Goal: Task Accomplishment & Management: Use online tool/utility

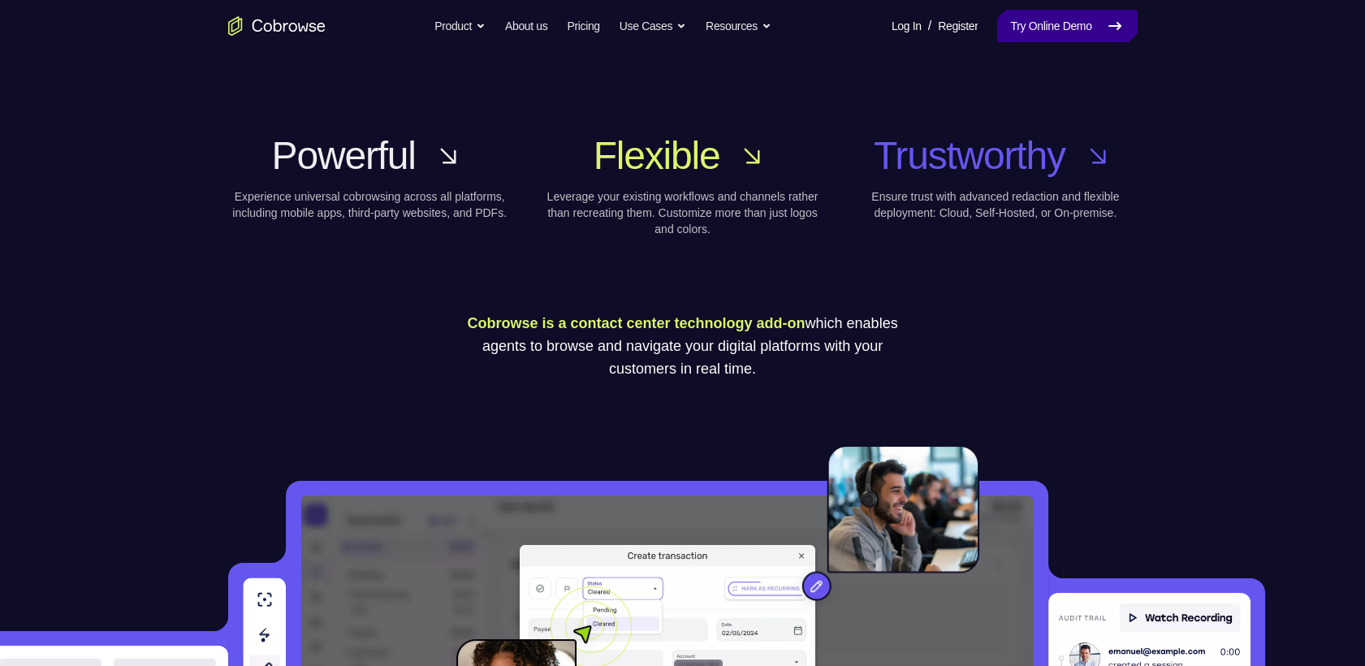
click at [1087, 27] on link "Try Online Demo" at bounding box center [1067, 26] width 140 height 32
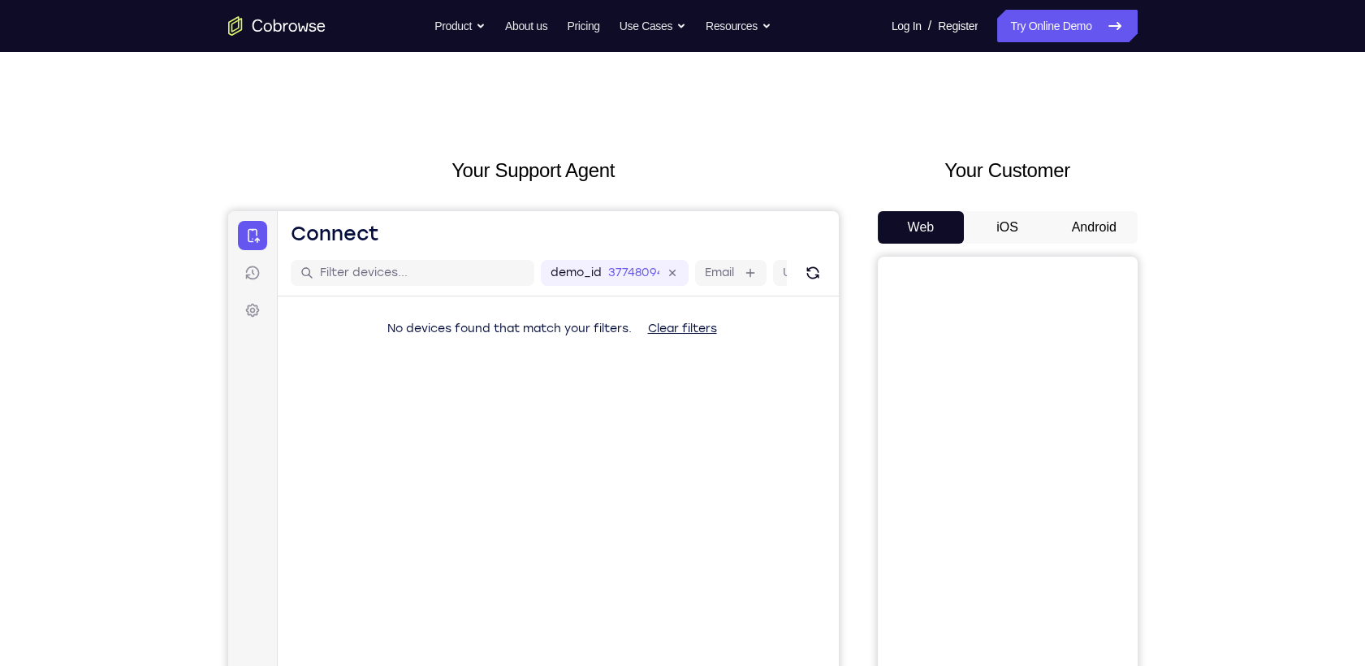
click at [1089, 211] on button "Android" at bounding box center [1094, 227] width 87 height 32
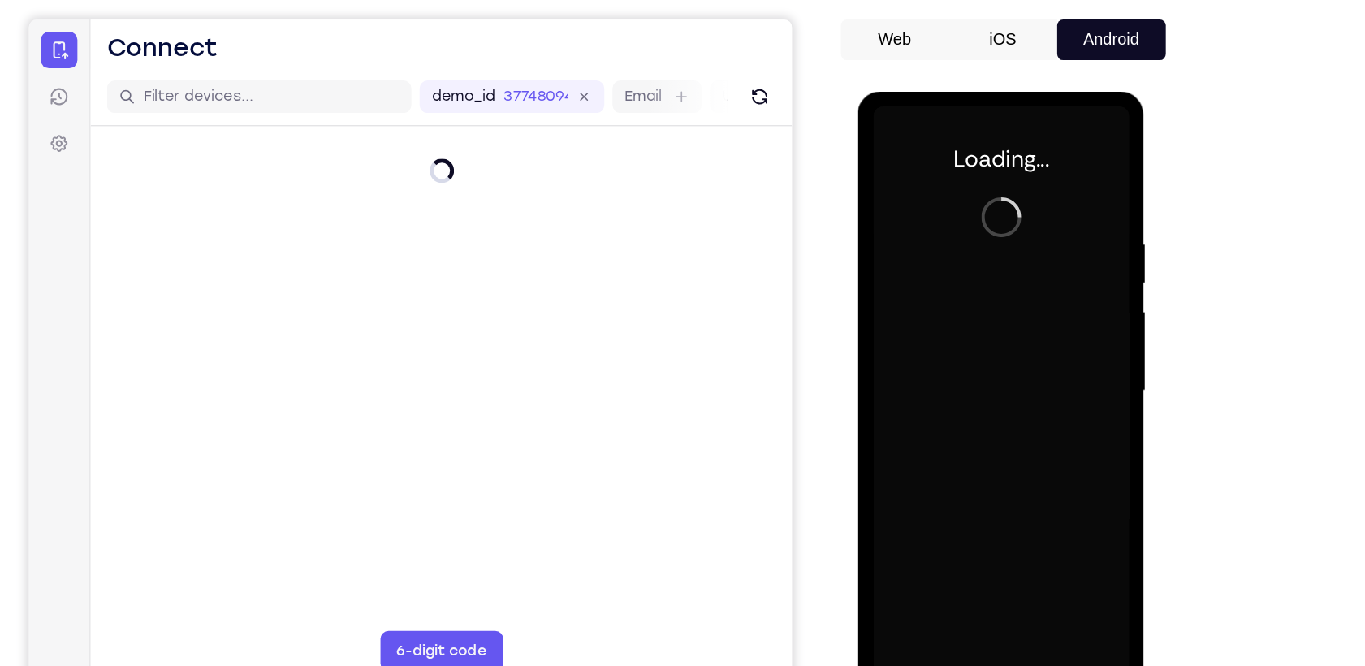
scroll to position [93, 0]
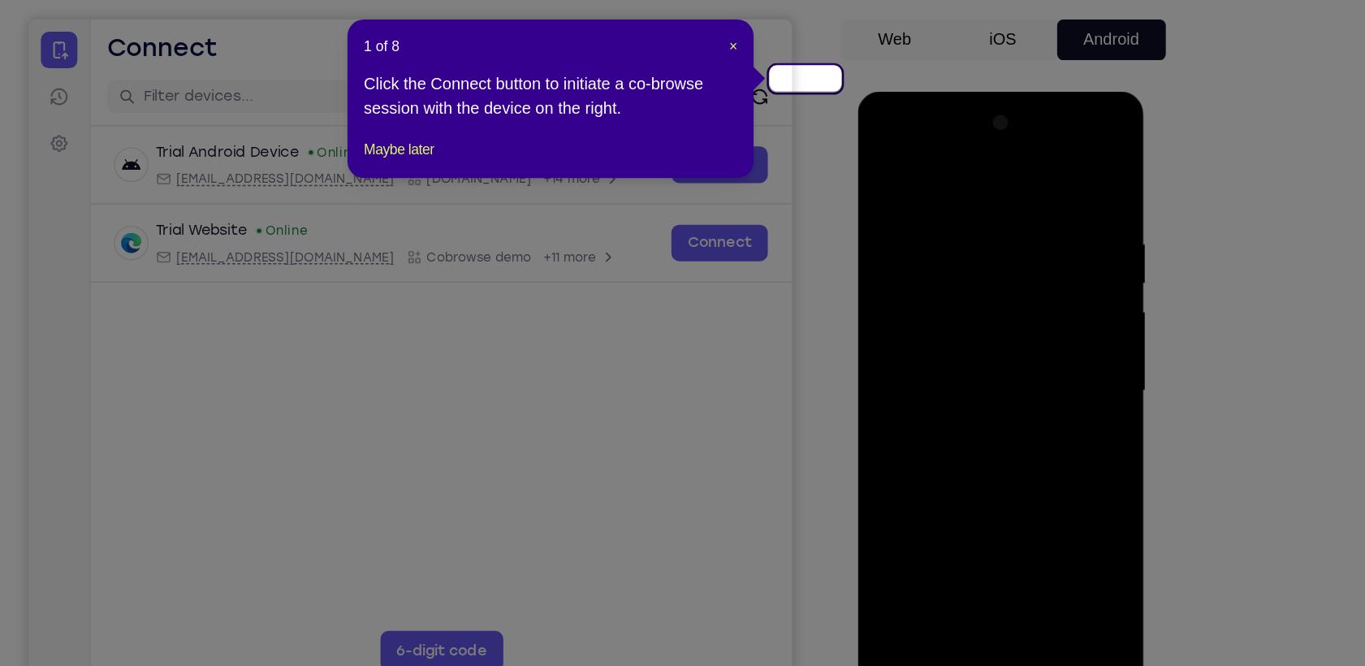
click at [792, 140] on div "1 of 8 × Click the Connect button to initiate a co-browse session with the devi…" at bounding box center [645, 182] width 325 height 127
click at [792, 133] on span "×" at bounding box center [791, 139] width 6 height 13
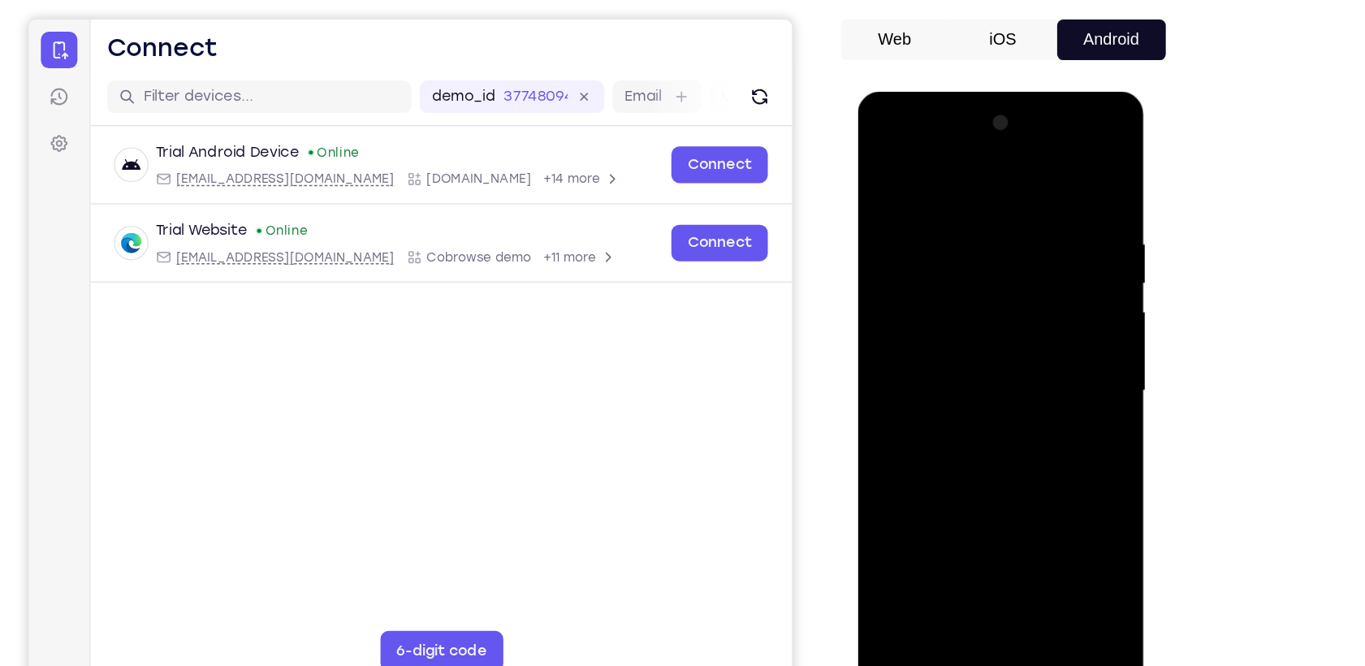
click at [977, 540] on div at bounding box center [972, 330] width 205 height 455
click at [978, 547] on div at bounding box center [972, 330] width 205 height 455
click at [1052, 477] on div at bounding box center [972, 330] width 205 height 455
click at [973, 164] on div at bounding box center [972, 330] width 205 height 455
click at [1036, 321] on div at bounding box center [972, 330] width 205 height 455
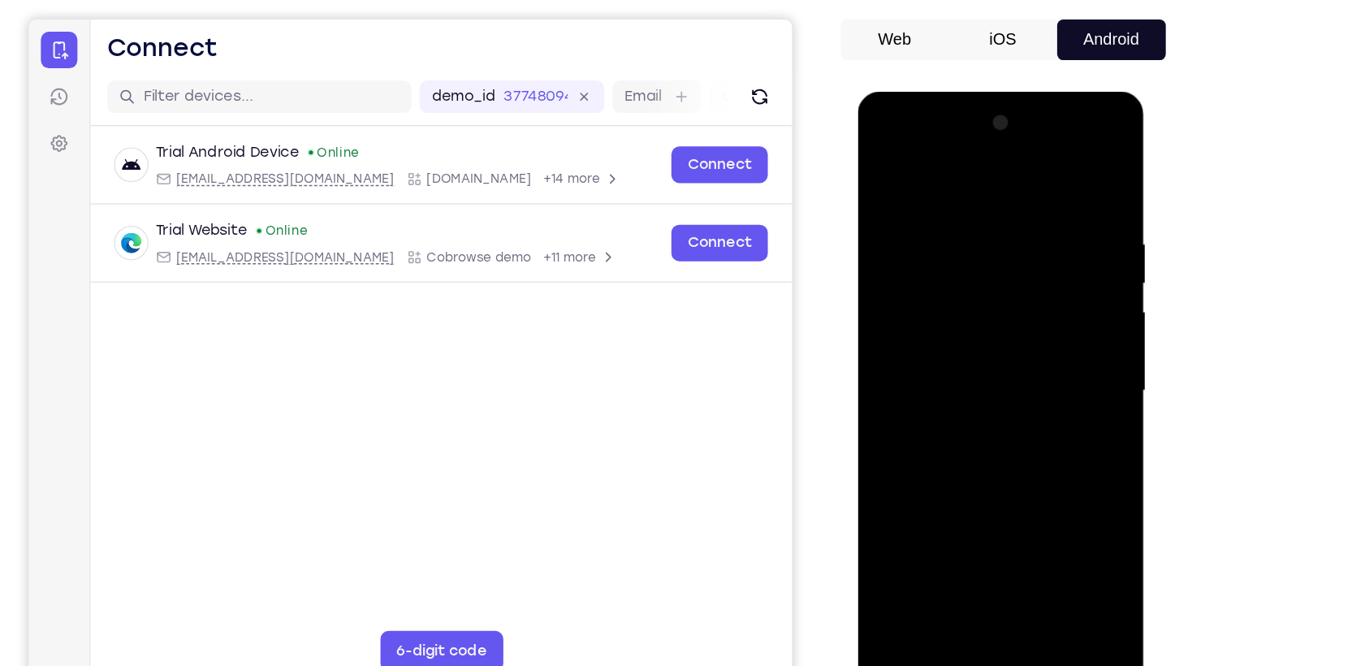
click at [948, 360] on div at bounding box center [972, 330] width 205 height 455
click at [938, 317] on div at bounding box center [972, 330] width 205 height 455
click at [917, 260] on div at bounding box center [972, 330] width 205 height 455
click at [903, 300] on div at bounding box center [972, 330] width 205 height 455
click at [960, 343] on div at bounding box center [972, 330] width 205 height 455
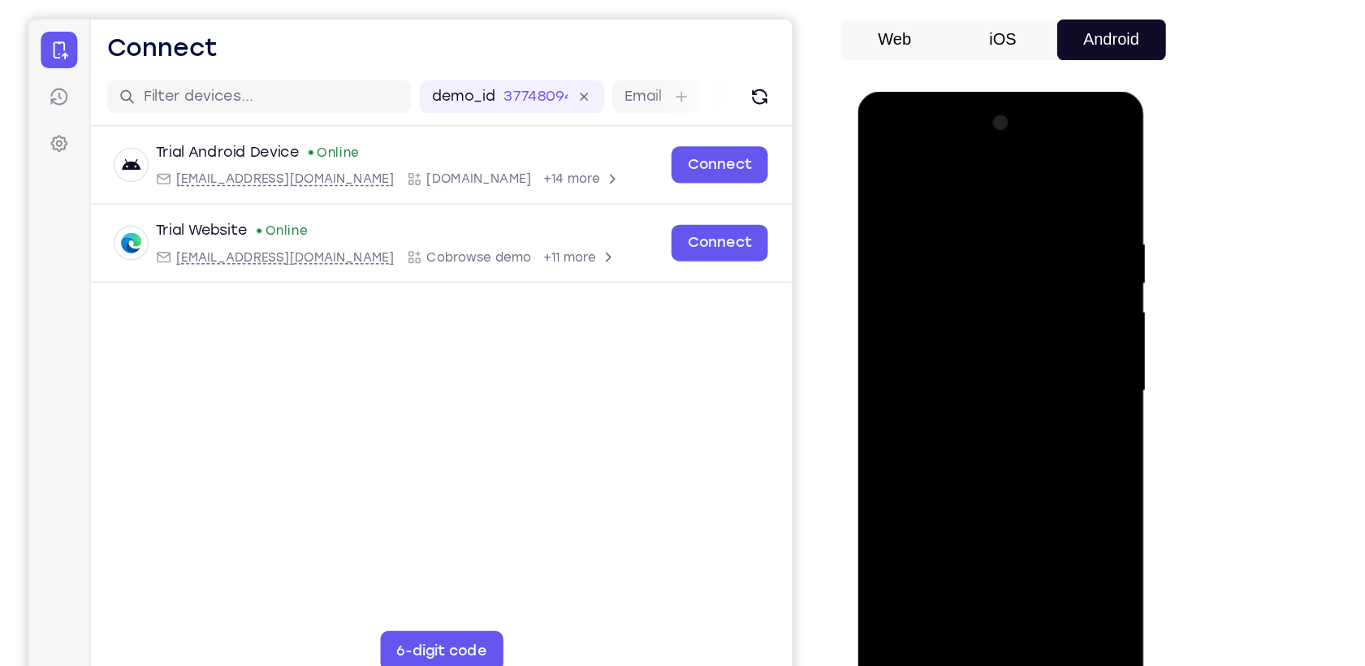
click at [967, 342] on div at bounding box center [972, 330] width 205 height 455
click at [977, 334] on div at bounding box center [972, 330] width 205 height 455
click at [969, 326] on div at bounding box center [972, 330] width 205 height 455
click at [982, 386] on div at bounding box center [972, 330] width 205 height 455
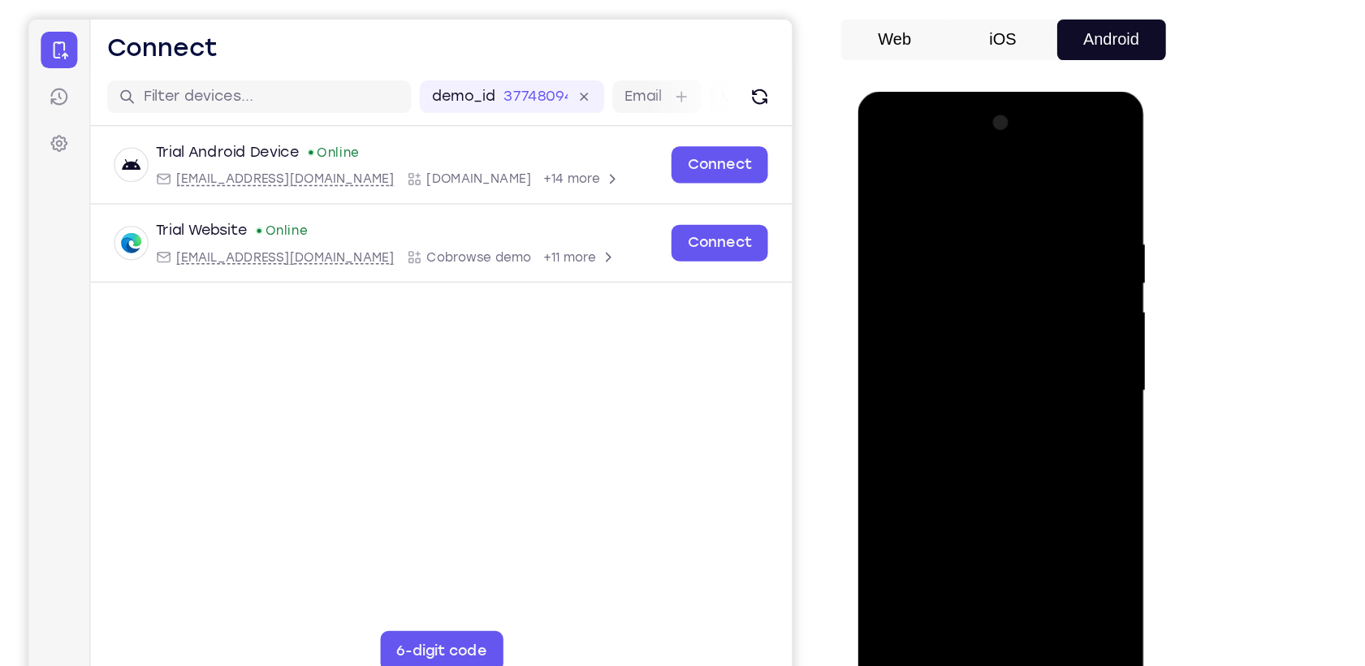
click at [982, 386] on div at bounding box center [972, 330] width 205 height 455
click at [1048, 347] on div at bounding box center [972, 330] width 205 height 455
click at [1014, 330] on div at bounding box center [972, 330] width 205 height 455
click at [1006, 520] on div at bounding box center [972, 330] width 205 height 455
click at [968, 396] on div at bounding box center [972, 330] width 205 height 455
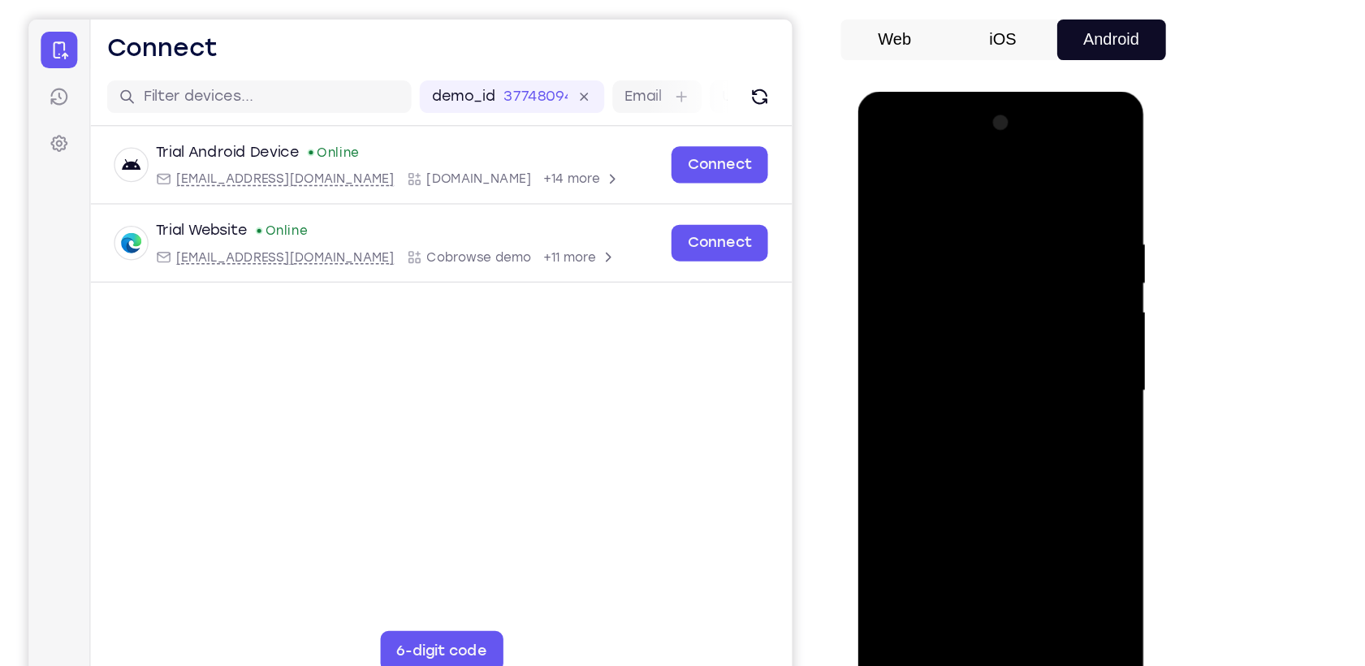
click at [1062, 529] on div at bounding box center [972, 330] width 205 height 455
click at [1010, 524] on div at bounding box center [972, 330] width 205 height 455
click at [964, 425] on div at bounding box center [972, 330] width 205 height 455
click at [942, 340] on div at bounding box center [972, 330] width 205 height 455
click at [947, 513] on div at bounding box center [972, 330] width 205 height 455
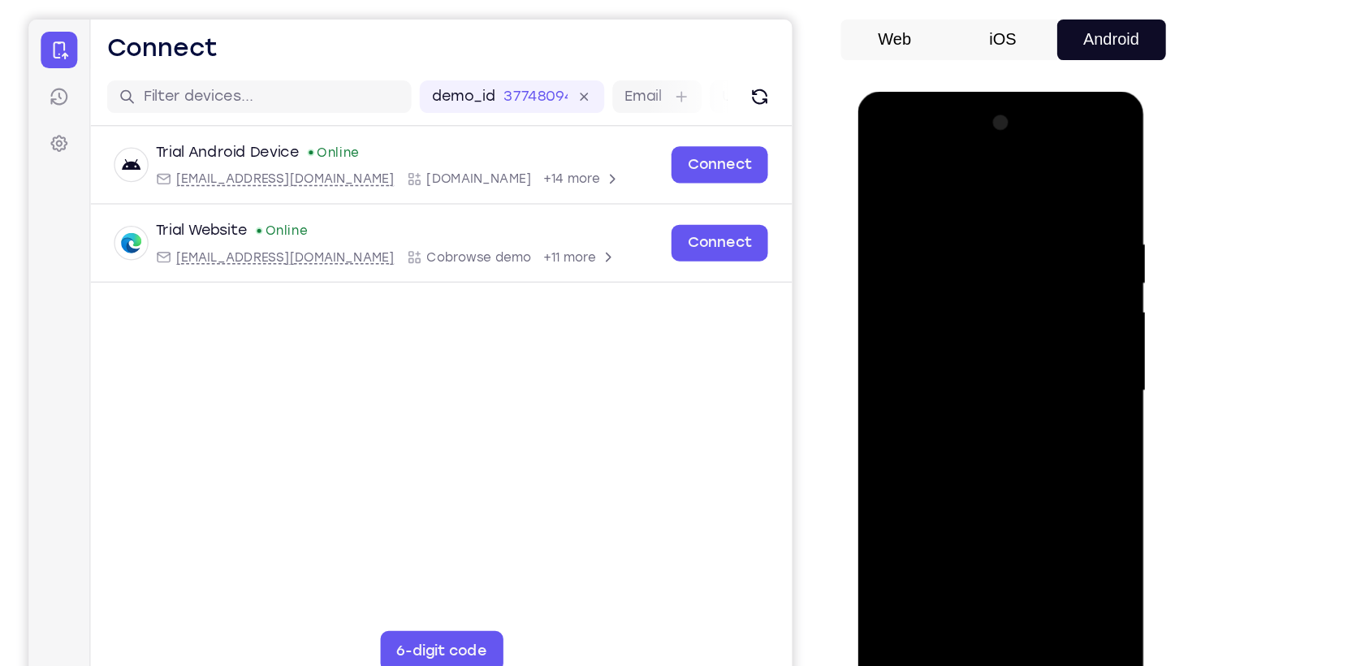
click at [1056, 479] on div at bounding box center [972, 330] width 205 height 455
click at [969, 266] on div at bounding box center [972, 330] width 205 height 455
click at [882, 168] on div at bounding box center [972, 330] width 205 height 455
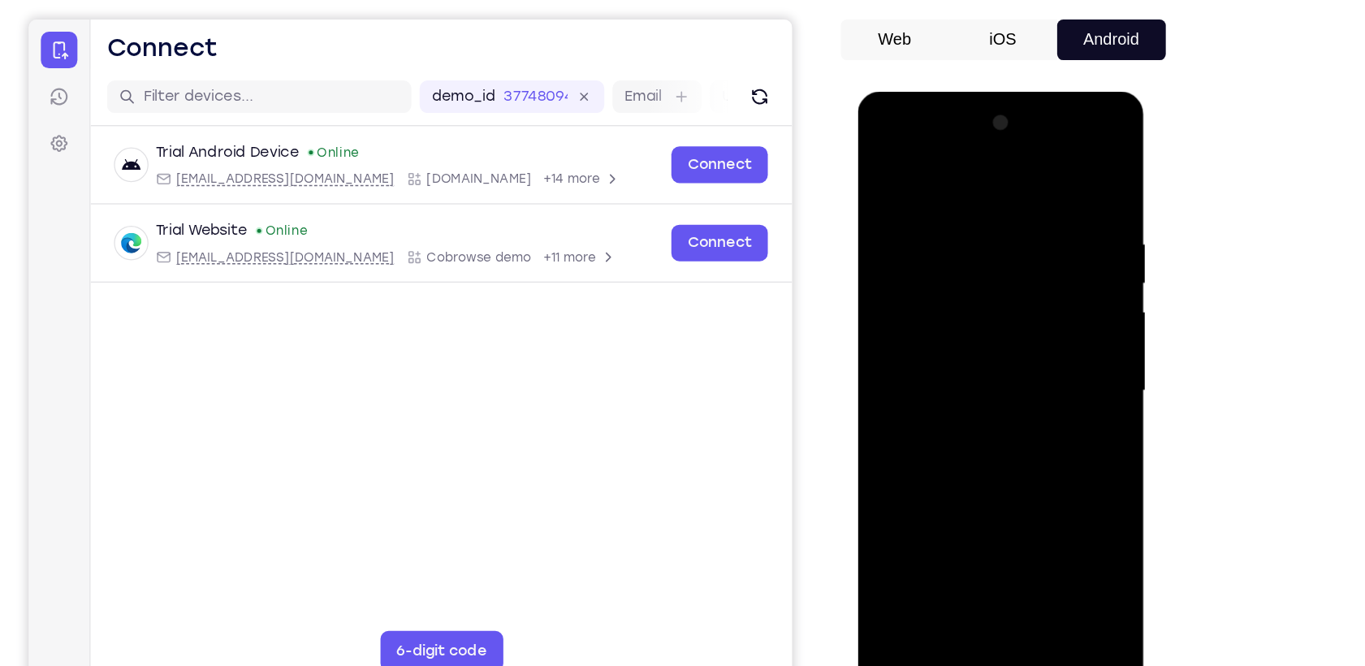
click at [954, 337] on div at bounding box center [972, 330] width 205 height 455
click at [887, 171] on div at bounding box center [972, 330] width 205 height 455
click at [951, 214] on div at bounding box center [972, 330] width 205 height 455
click at [1044, 363] on div at bounding box center [972, 330] width 205 height 455
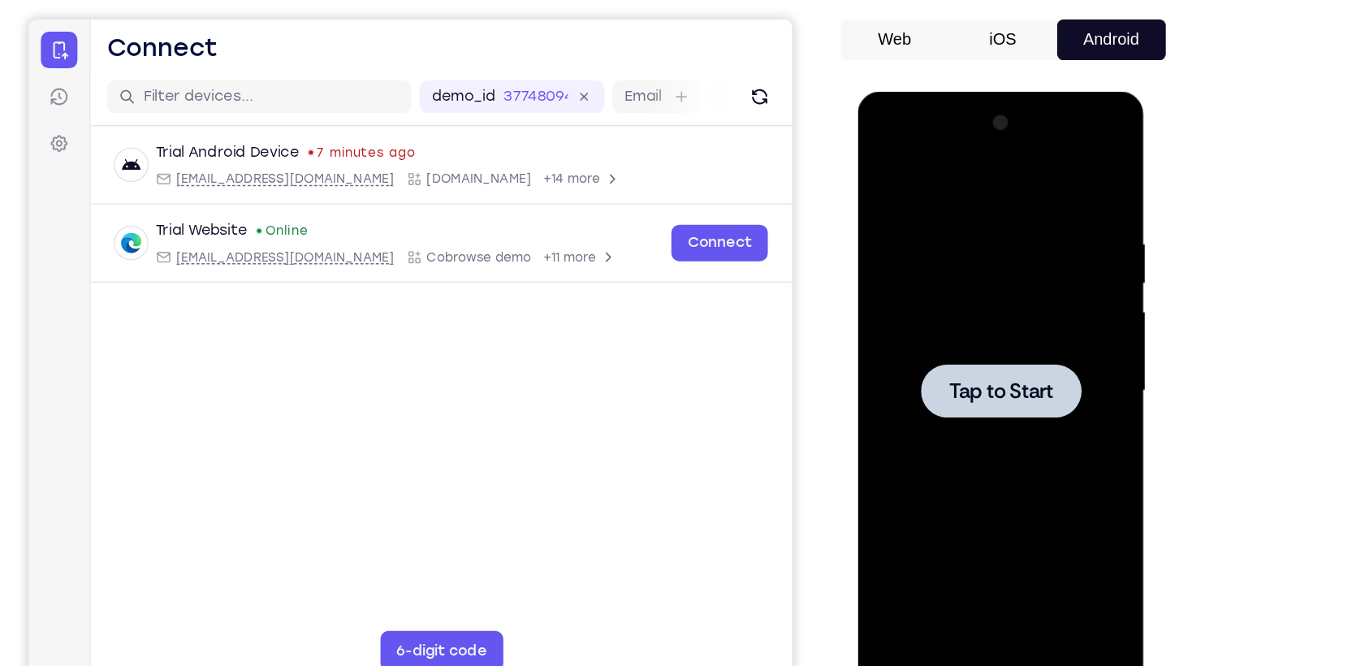
click at [971, 332] on span "Tap to Start" at bounding box center [972, 330] width 83 height 16
click at [973, 555] on div at bounding box center [972, 330] width 205 height 455
click at [986, 542] on div at bounding box center [972, 330] width 205 height 455
click at [1047, 485] on div at bounding box center [972, 330] width 205 height 455
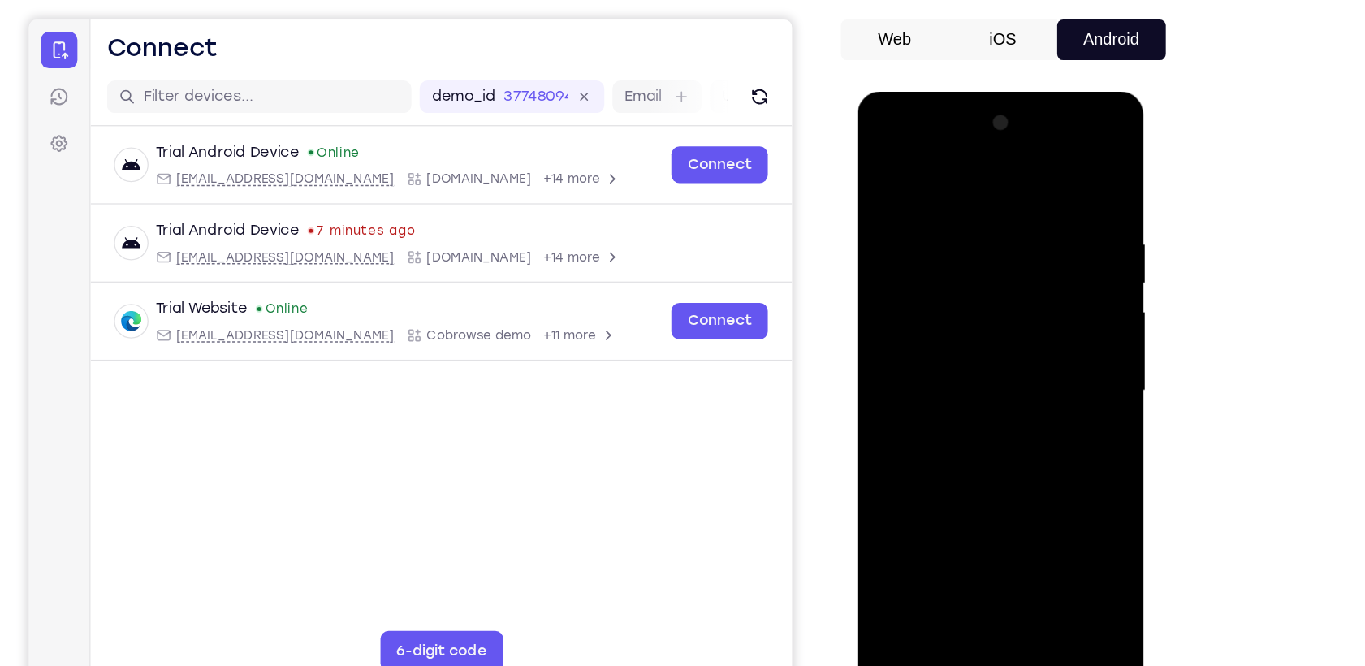
click at [900, 167] on div at bounding box center [972, 330] width 205 height 455
click at [1056, 322] on div at bounding box center [972, 330] width 205 height 455
click at [964, 357] on div at bounding box center [972, 330] width 205 height 455
click at [998, 319] on div at bounding box center [972, 330] width 205 height 455
click at [914, 297] on div at bounding box center [972, 330] width 205 height 455
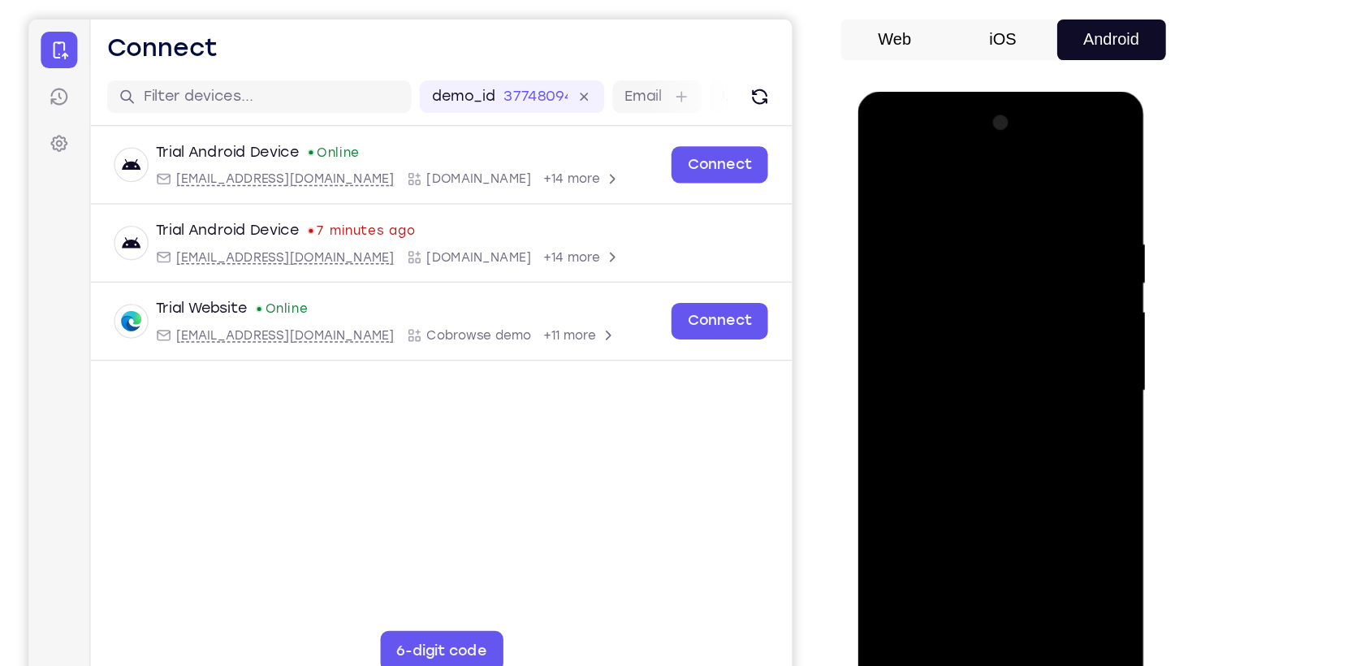
click at [921, 326] on div at bounding box center [972, 330] width 205 height 455
click at [954, 395] on div at bounding box center [972, 330] width 205 height 455
click at [962, 205] on div at bounding box center [972, 330] width 205 height 455
click at [1064, 265] on div at bounding box center [972, 330] width 205 height 455
drag, startPoint x: 933, startPoint y: 170, endPoint x: 1133, endPoint y: 159, distance: 200.8
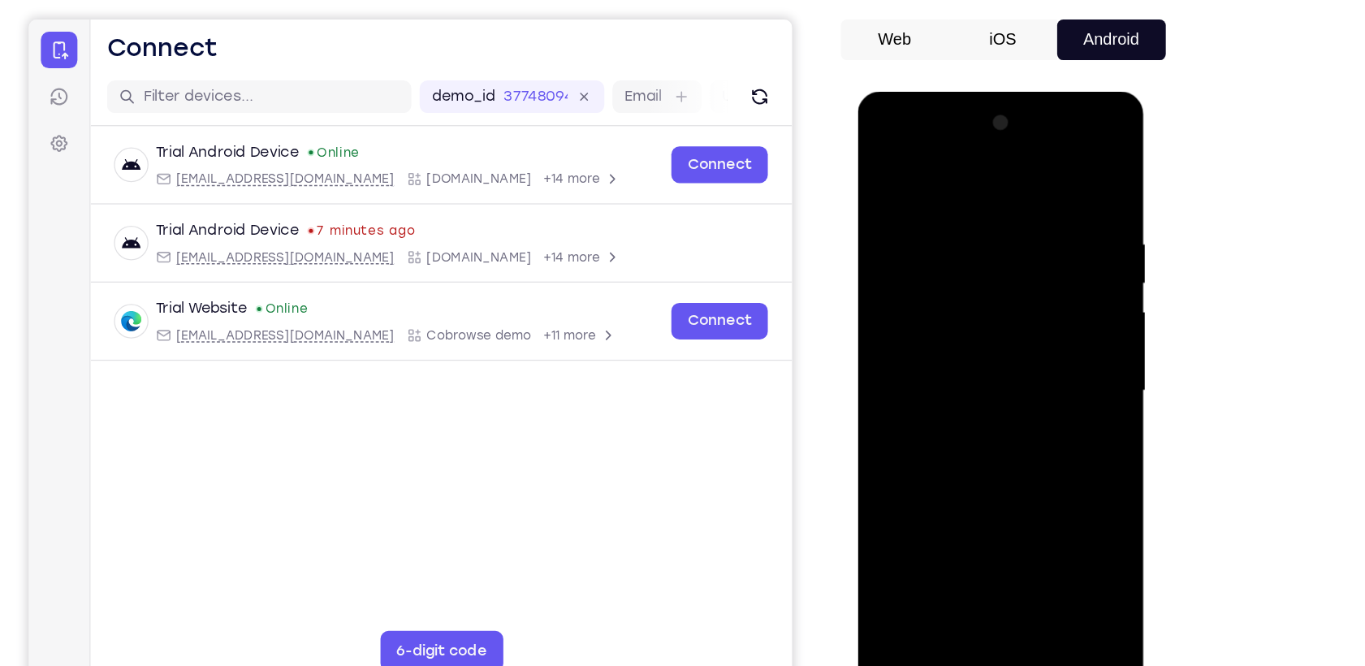
click at [1089, 159] on html "Online web based iOS Simulators and Android Emulators. Run iPhone, iPad, Mobile…" at bounding box center [973, 334] width 231 height 487
click at [1052, 240] on div at bounding box center [972, 330] width 205 height 455
click at [1055, 174] on div at bounding box center [972, 330] width 205 height 455
click at [1058, 512] on div at bounding box center [972, 330] width 205 height 455
click at [1016, 519] on div at bounding box center [972, 330] width 205 height 455
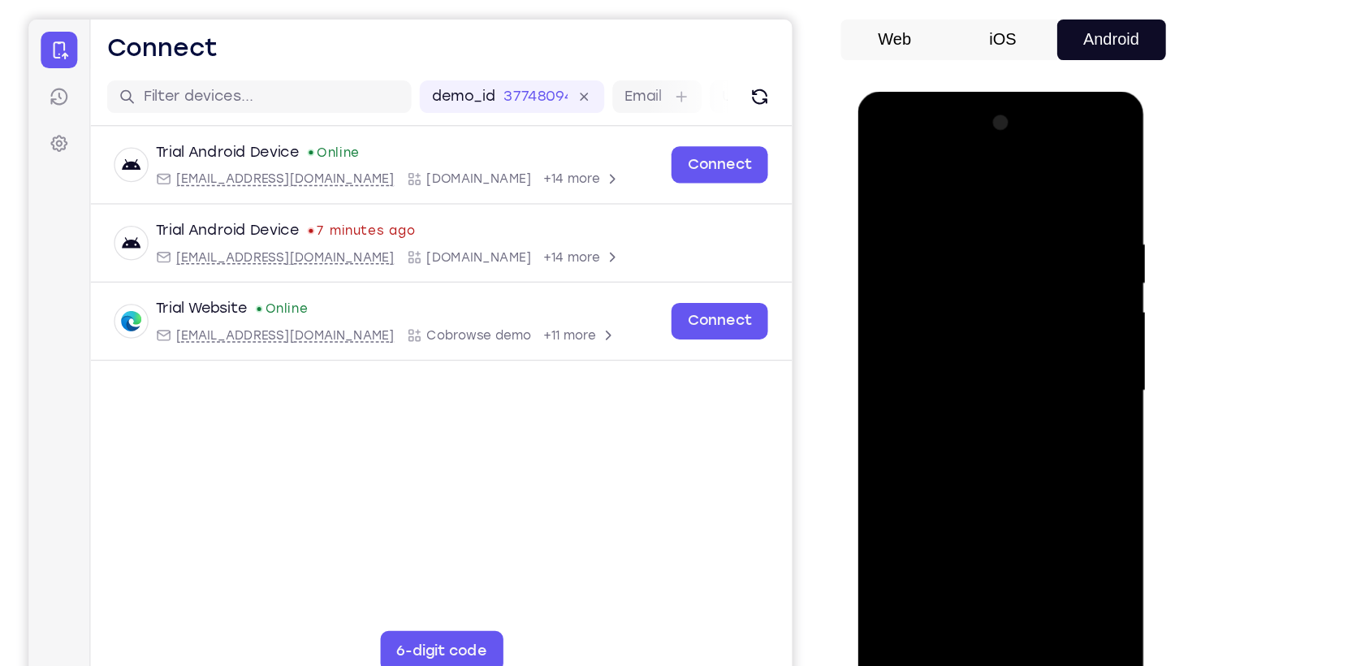
click at [950, 415] on div at bounding box center [972, 330] width 205 height 455
click at [891, 168] on div at bounding box center [972, 330] width 205 height 455
click at [1054, 528] on div at bounding box center [972, 330] width 205 height 455
click at [898, 525] on div at bounding box center [972, 330] width 205 height 455
click at [1009, 522] on div at bounding box center [972, 330] width 205 height 455
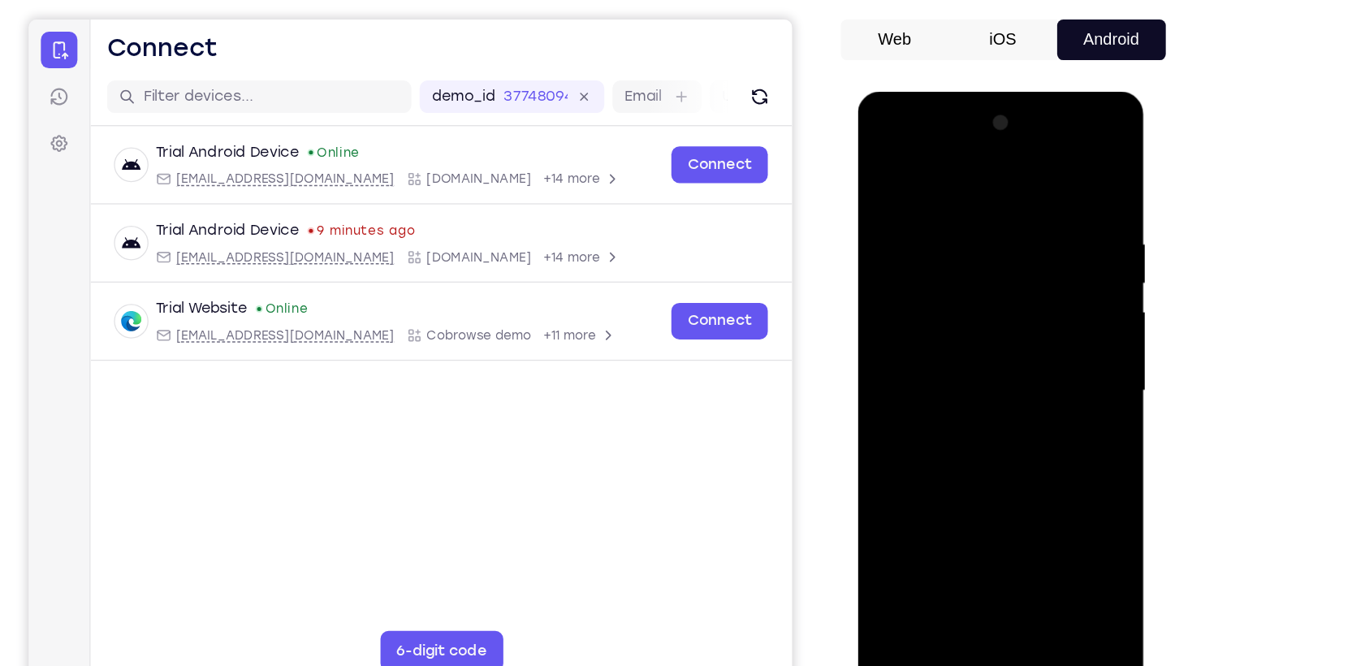
drag, startPoint x: 972, startPoint y: 168, endPoint x: 982, endPoint y: 527, distance: 359.0
click at [977, 557] on div at bounding box center [972, 330] width 205 height 455
click at [887, 164] on div at bounding box center [972, 330] width 205 height 455
click at [887, 168] on div at bounding box center [972, 330] width 205 height 455
click at [967, 198] on div at bounding box center [972, 330] width 205 height 455
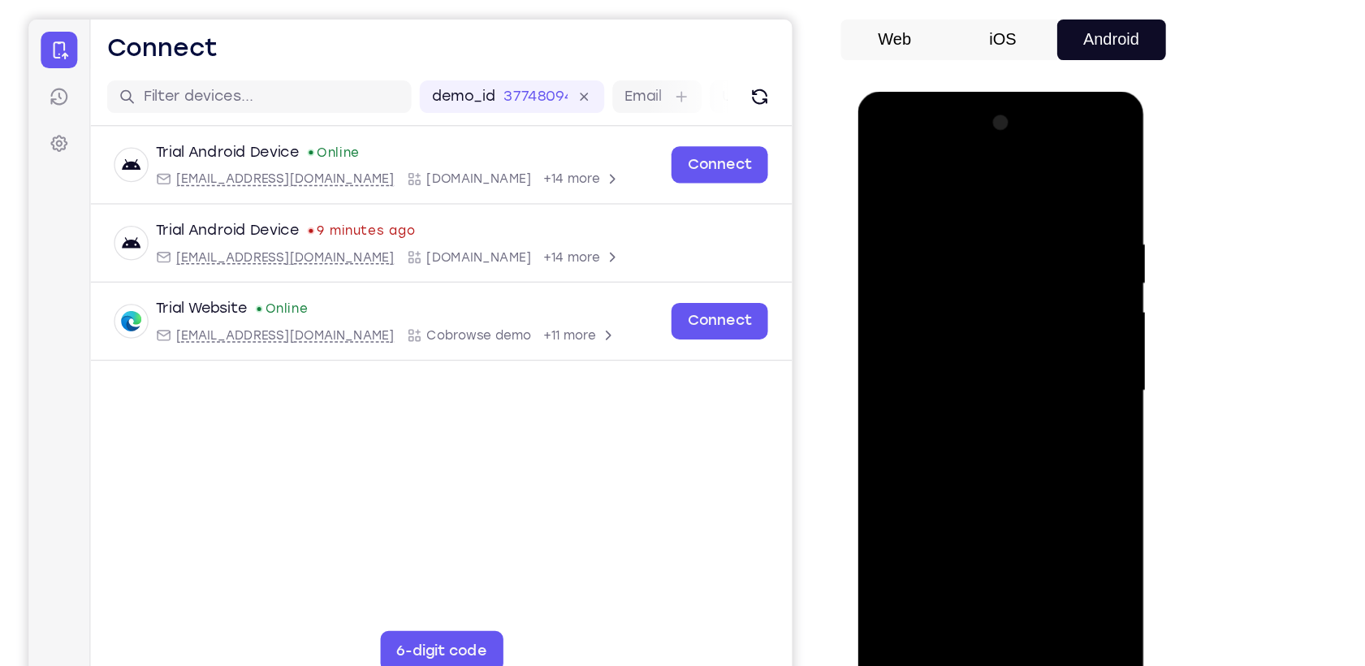
click at [1058, 171] on div at bounding box center [972, 330] width 205 height 455
